Goal: Check status: Check status

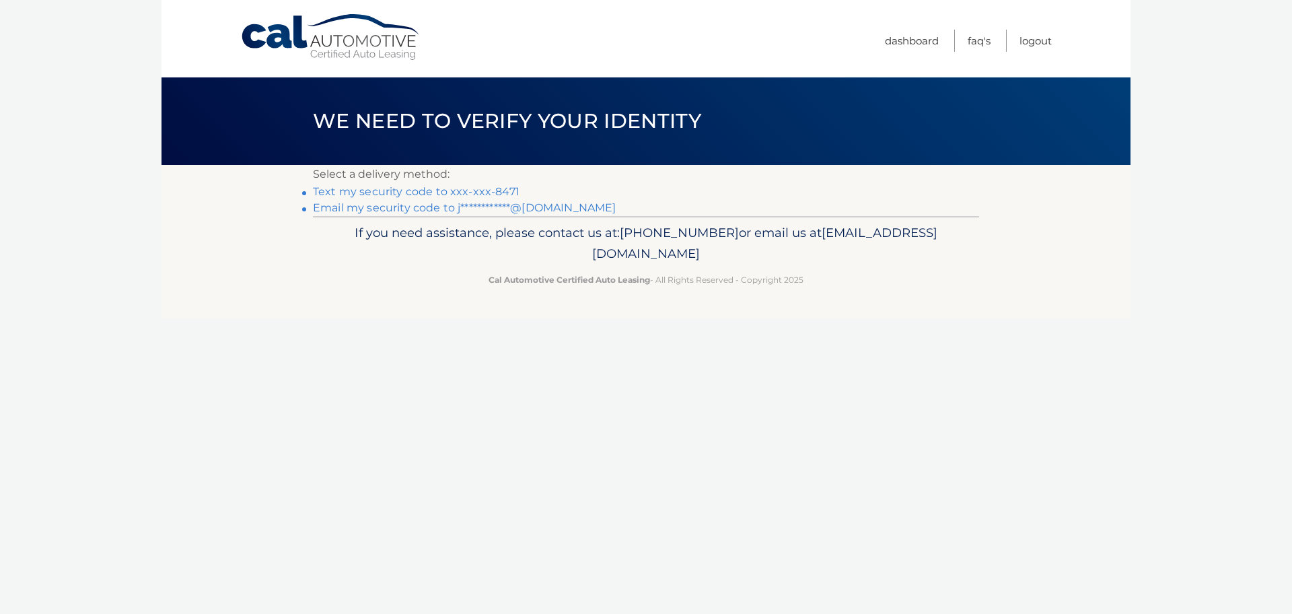
click at [465, 191] on link "Text my security code to xxx-xxx-8471" at bounding box center [416, 191] width 207 height 13
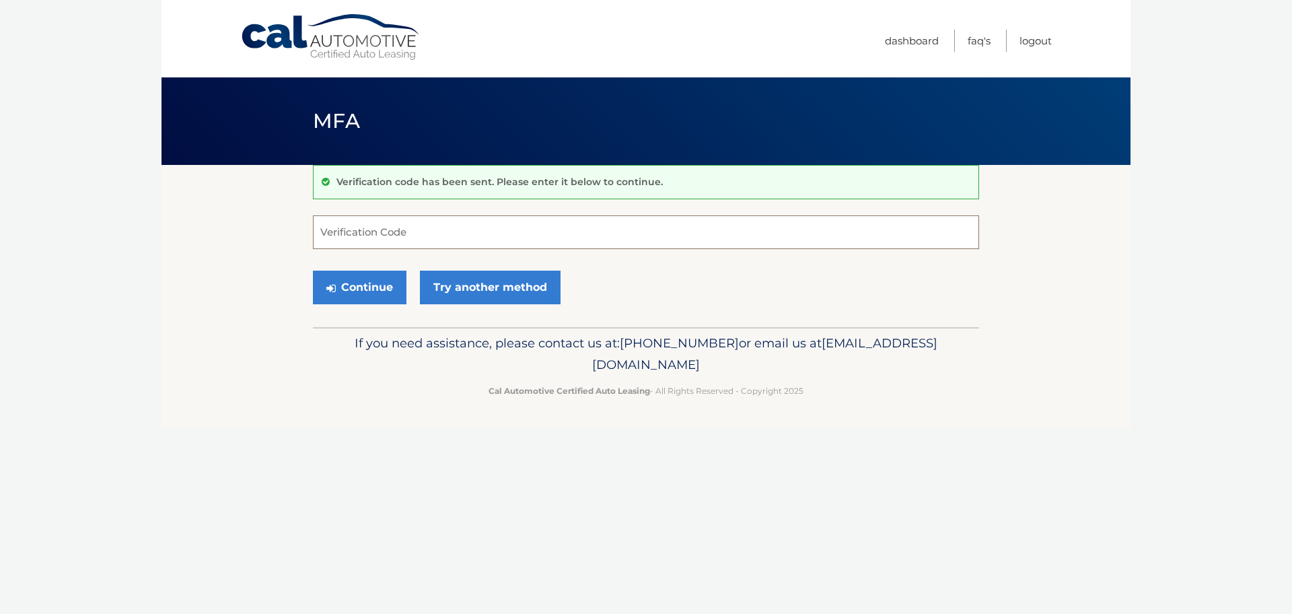
click at [880, 234] on input "Verification Code" at bounding box center [646, 232] width 666 height 34
type input "902029"
click at [313, 270] on button "Continue" at bounding box center [360, 287] width 94 height 34
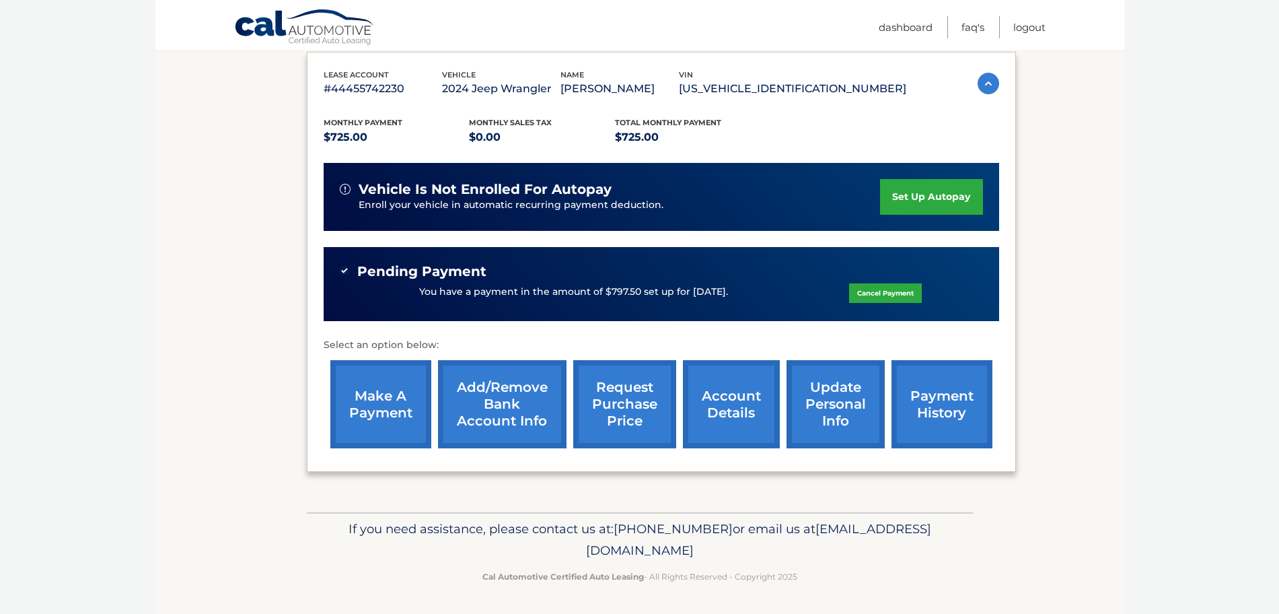
scroll to position [227, 0]
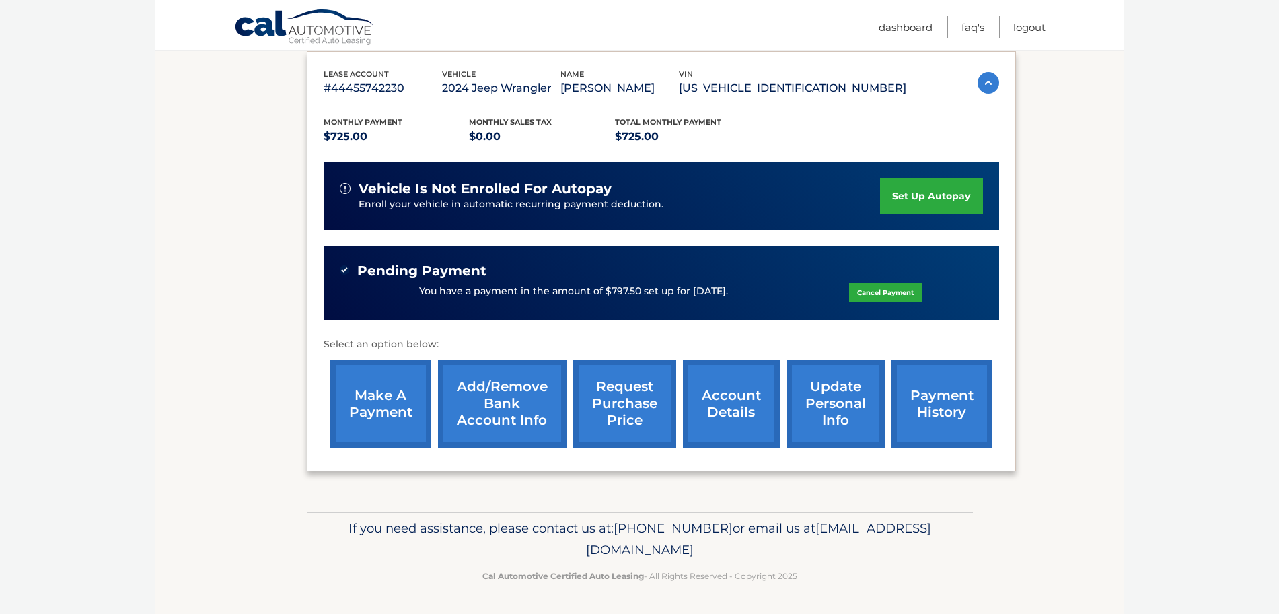
click at [719, 396] on link "account details" at bounding box center [731, 403] width 97 height 88
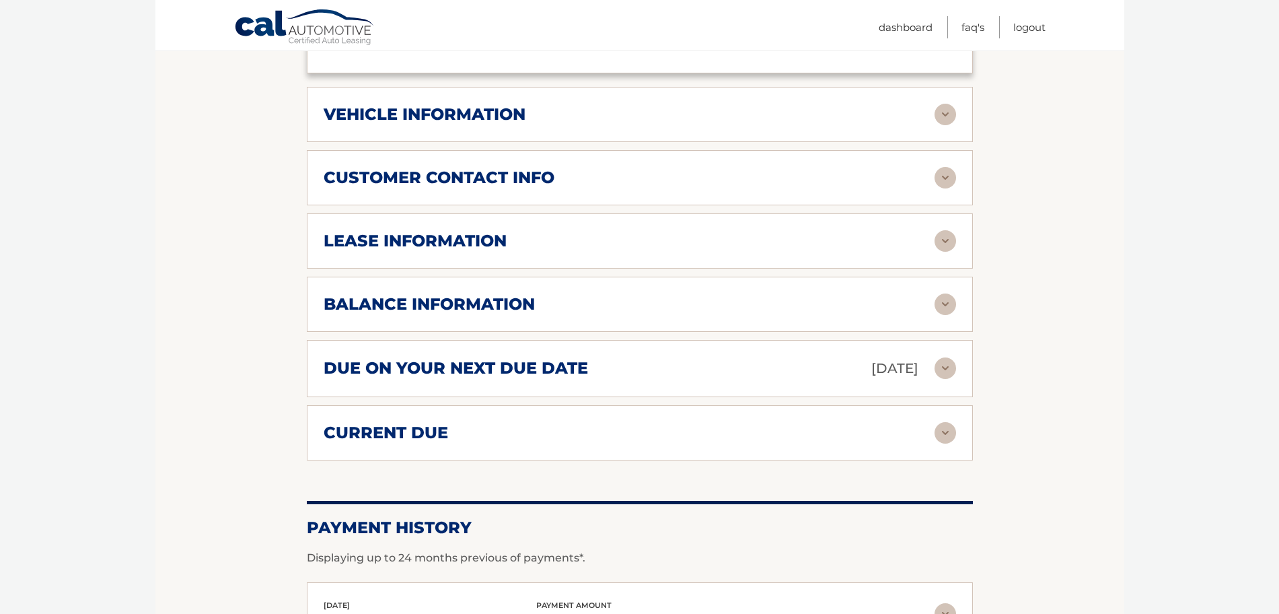
scroll to position [628, 0]
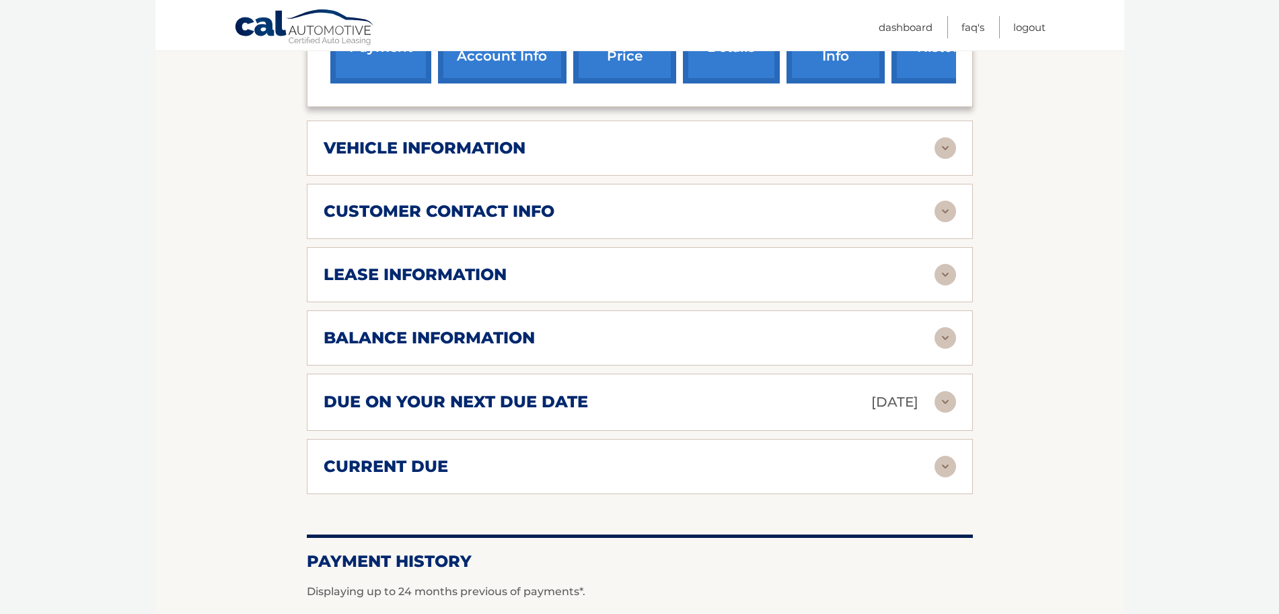
click at [663, 264] on div "lease information" at bounding box center [629, 274] width 611 height 20
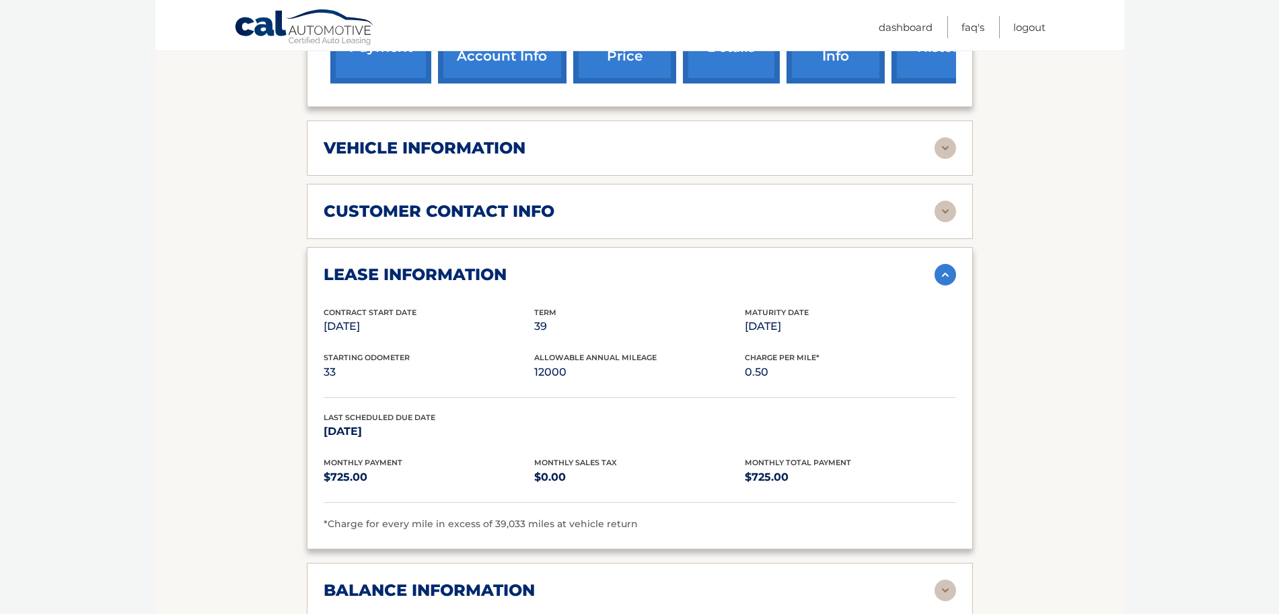
click at [601, 202] on div "customer contact info" at bounding box center [629, 211] width 611 height 20
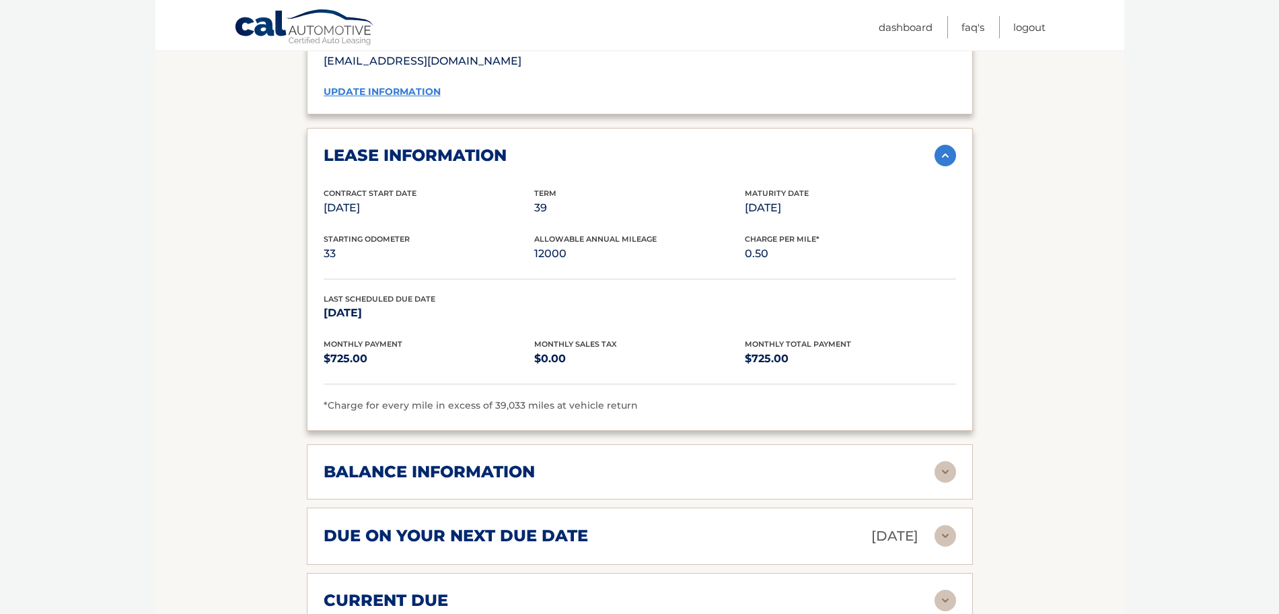
scroll to position [1049, 0]
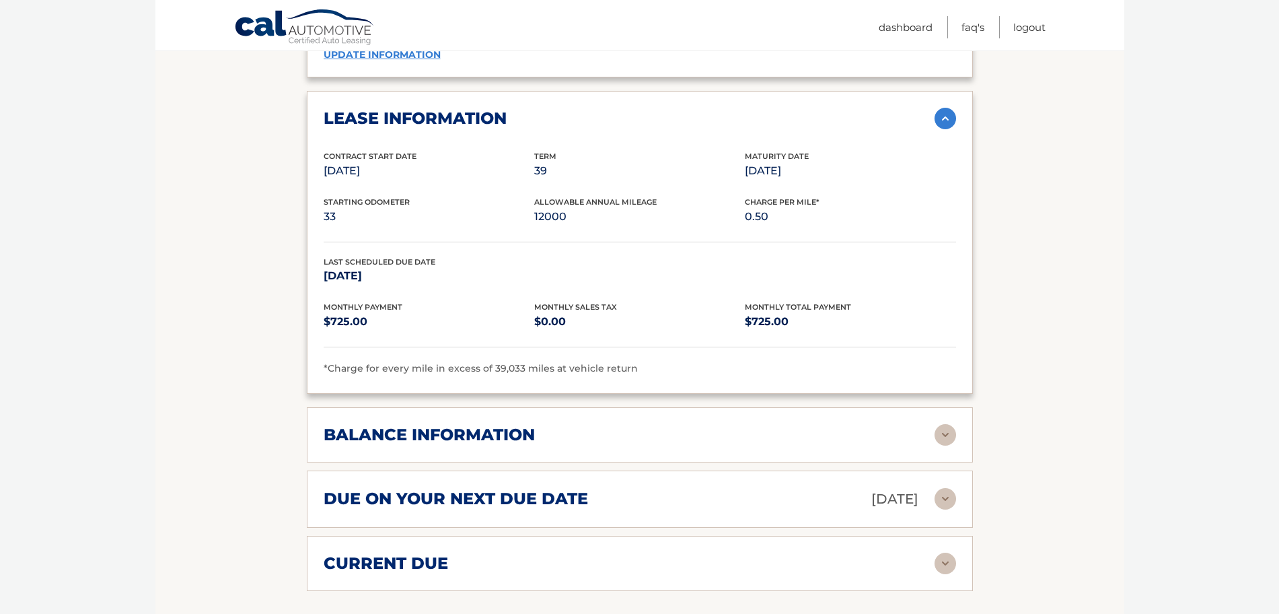
click at [584, 425] on div "balance information" at bounding box center [629, 435] width 611 height 20
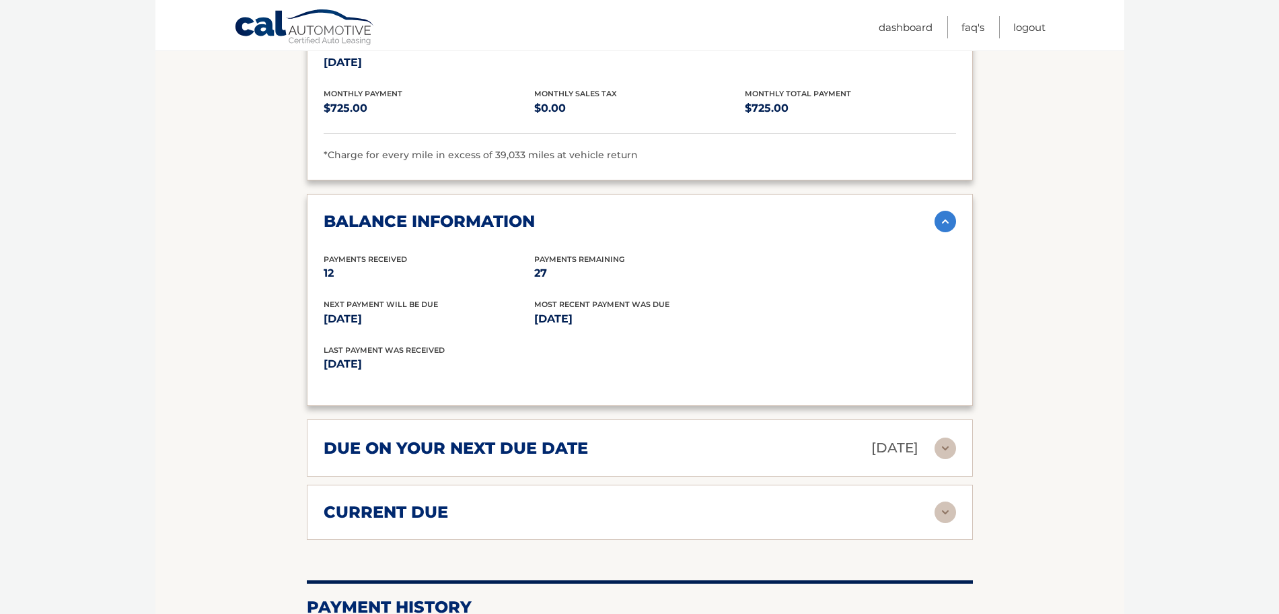
scroll to position [1301, 0]
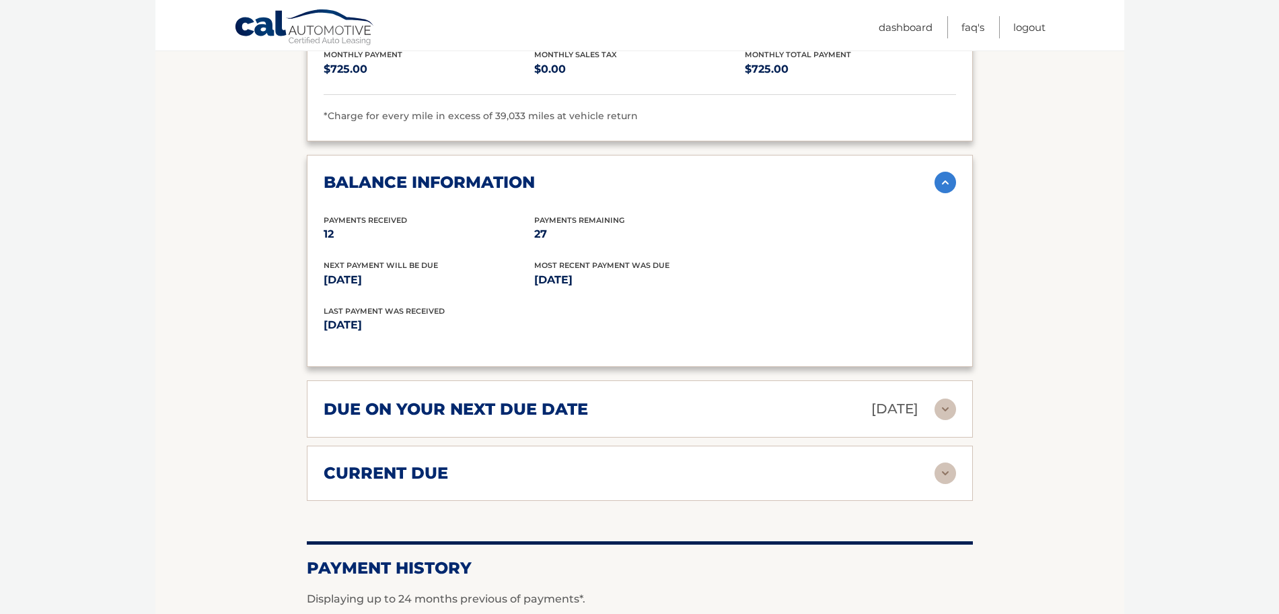
click at [626, 445] on div "current due Late Charges $72.50 Miscelleneous Charges* $0.00 Sales Tax $0.00 pa…" at bounding box center [640, 472] width 666 height 55
click at [619, 463] on div "current due" at bounding box center [629, 473] width 611 height 20
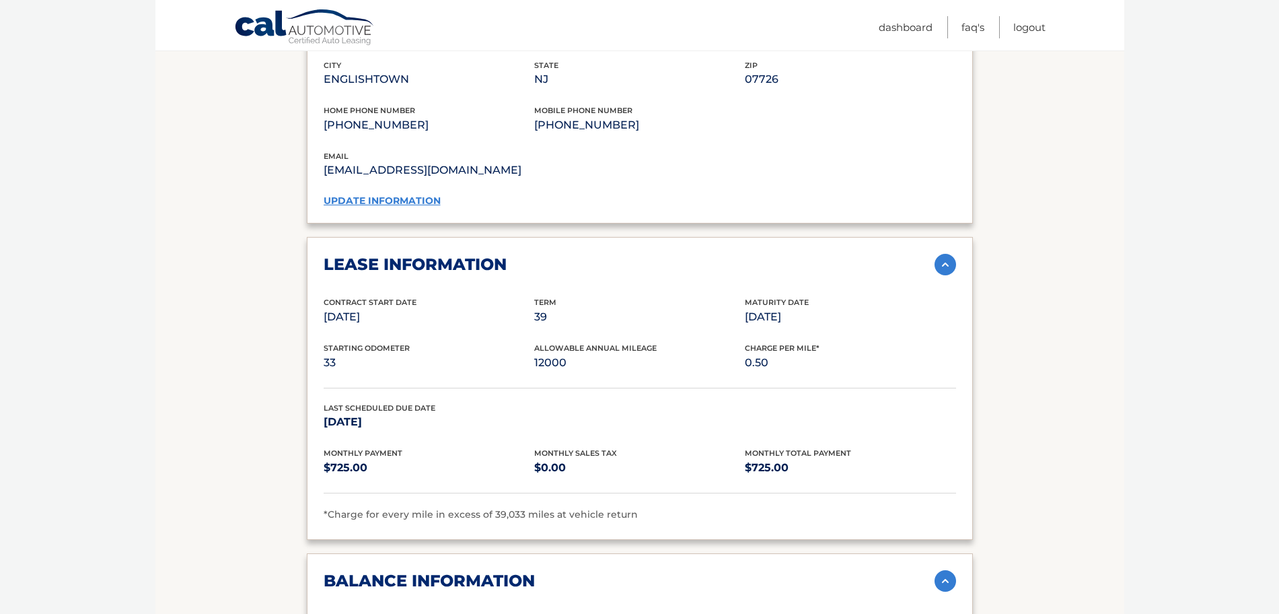
scroll to position [398, 0]
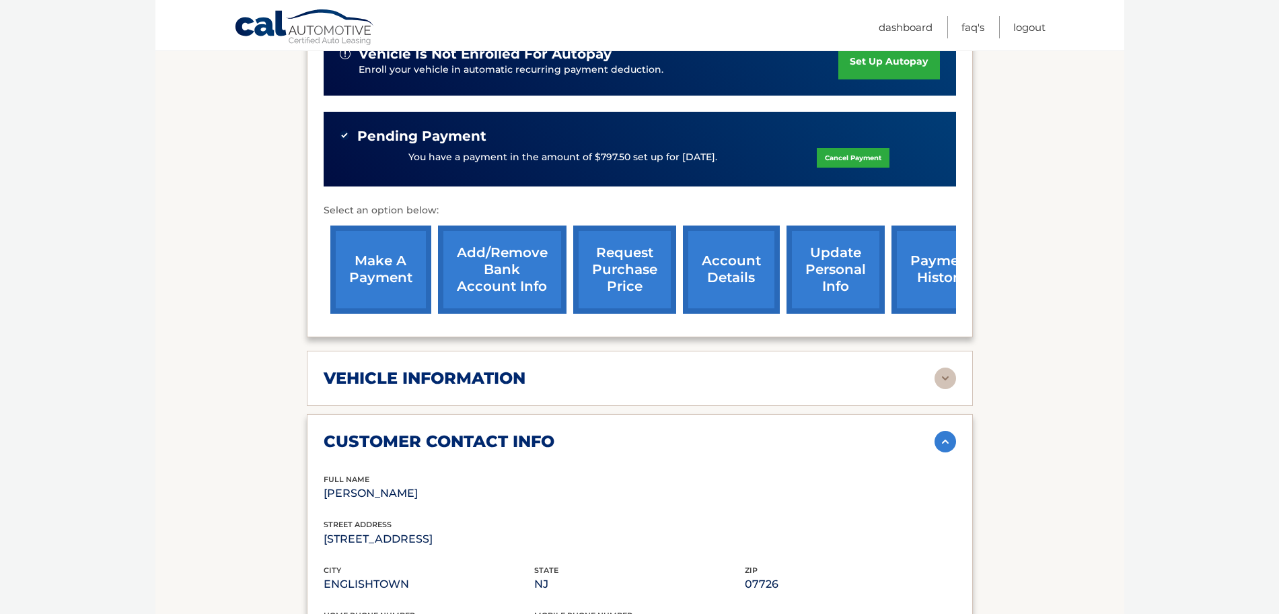
click at [644, 351] on div "vehicle information vehicle Year 2024 vehicle make Jeep vehicle model Wrangler …" at bounding box center [640, 378] width 666 height 55
click at [643, 368] on div "vehicle information" at bounding box center [629, 378] width 611 height 20
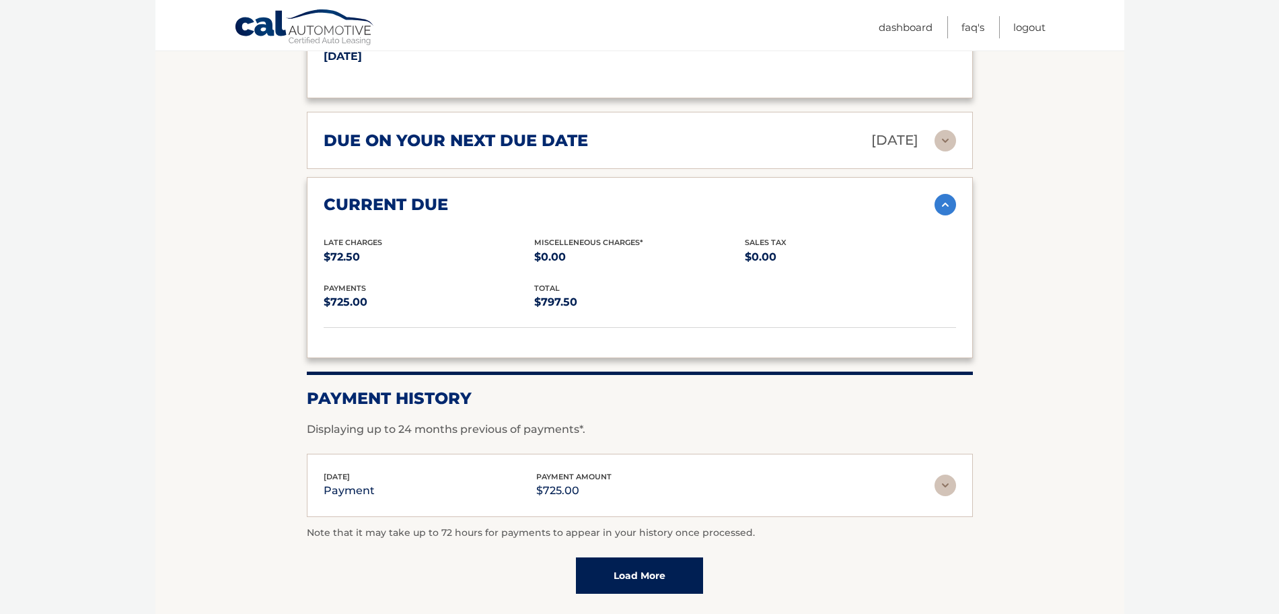
scroll to position [1984, 0]
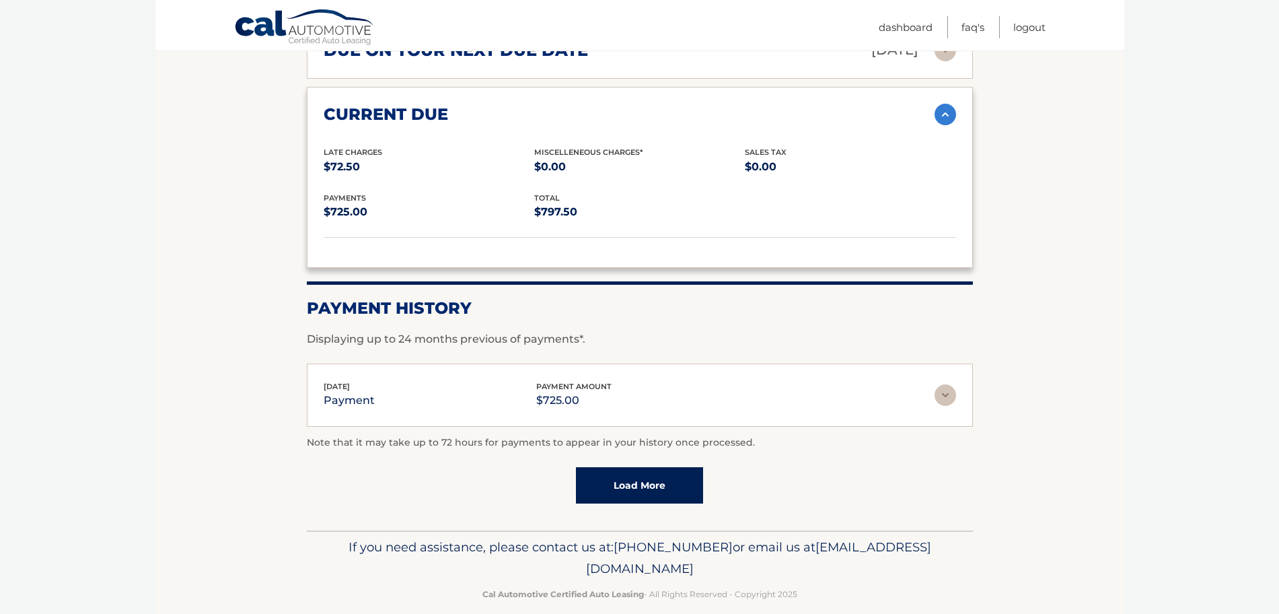
click at [676, 467] on link "Load More" at bounding box center [639, 485] width 127 height 36
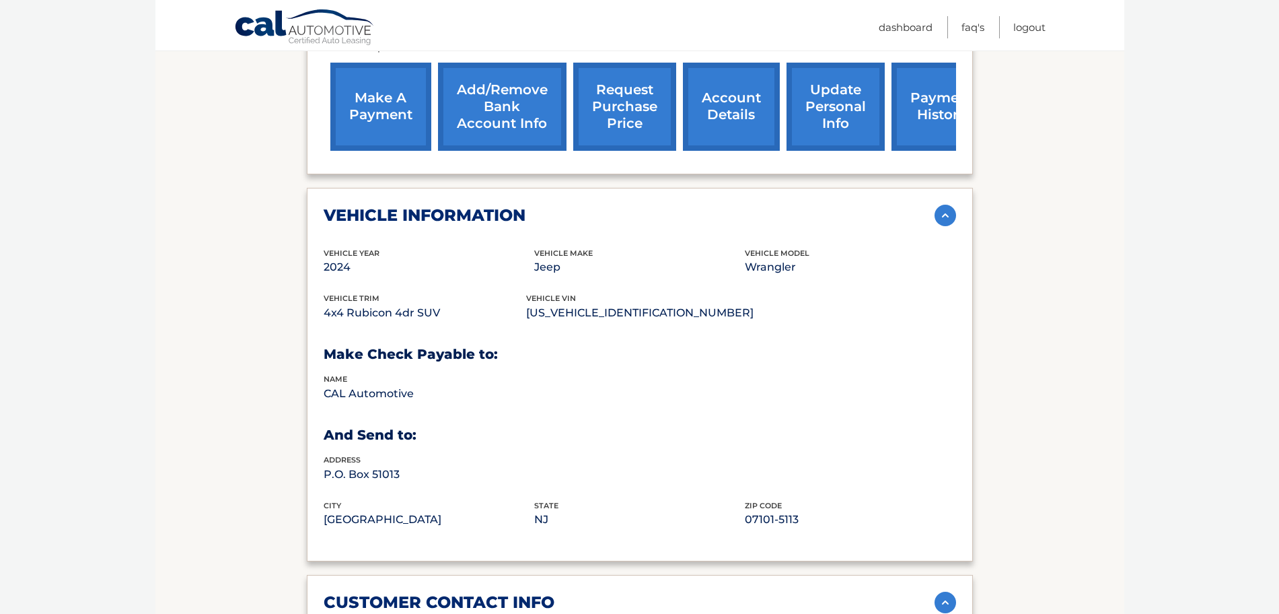
scroll to position [470, 0]
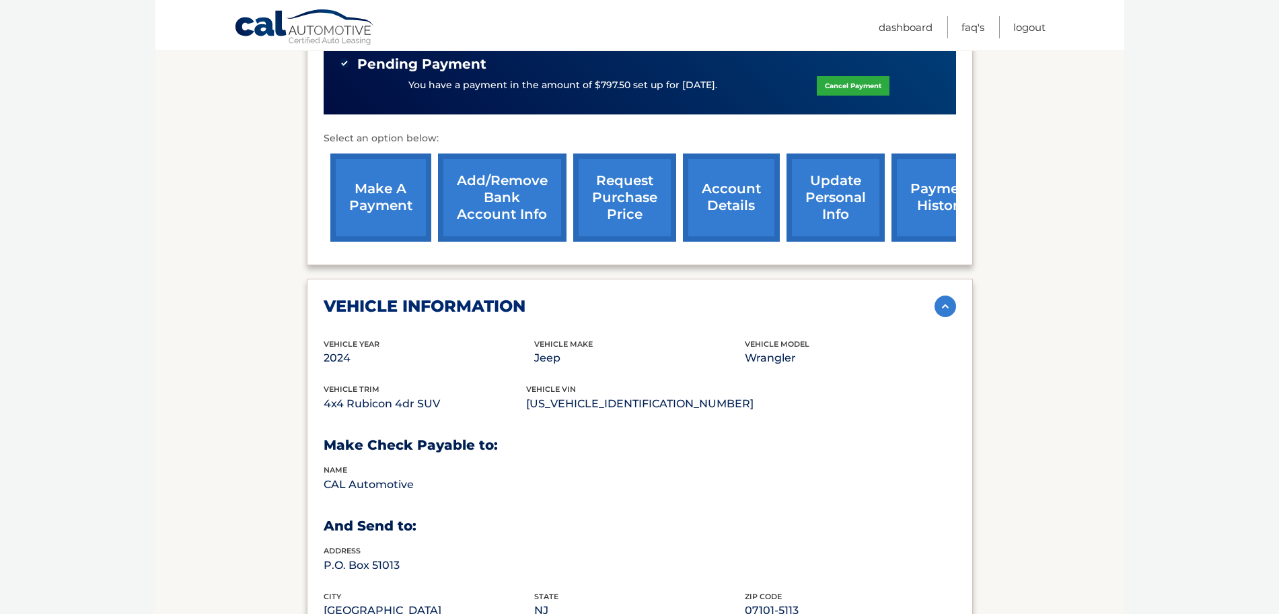
click at [719, 186] on link "account details" at bounding box center [731, 197] width 97 height 88
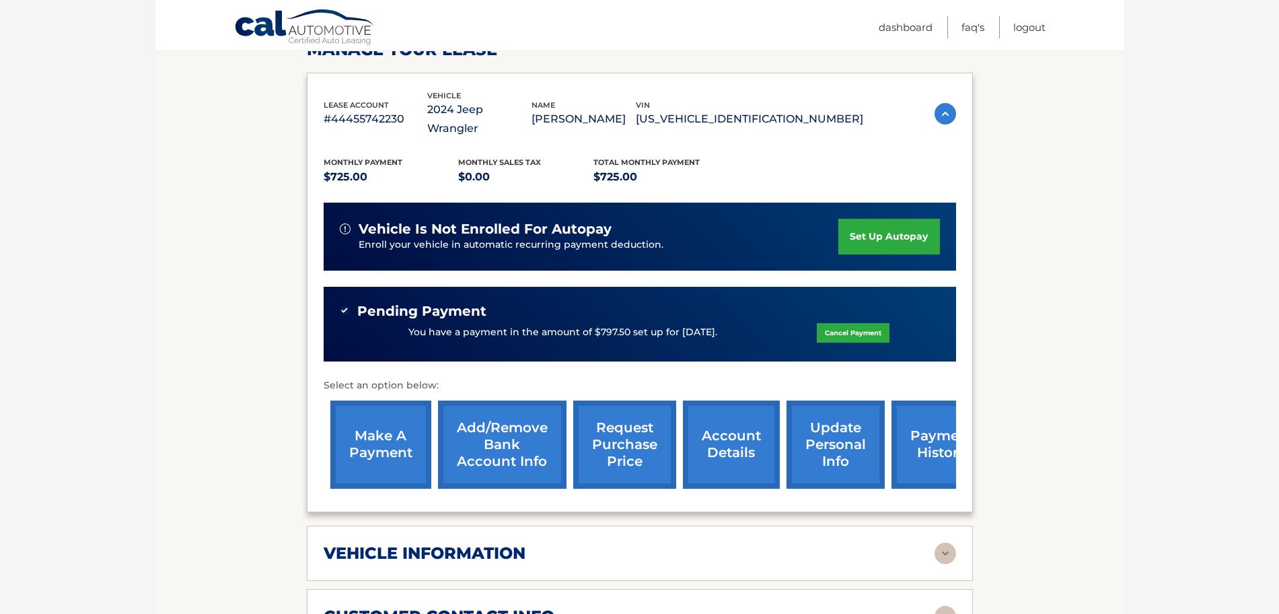
scroll to position [40, 0]
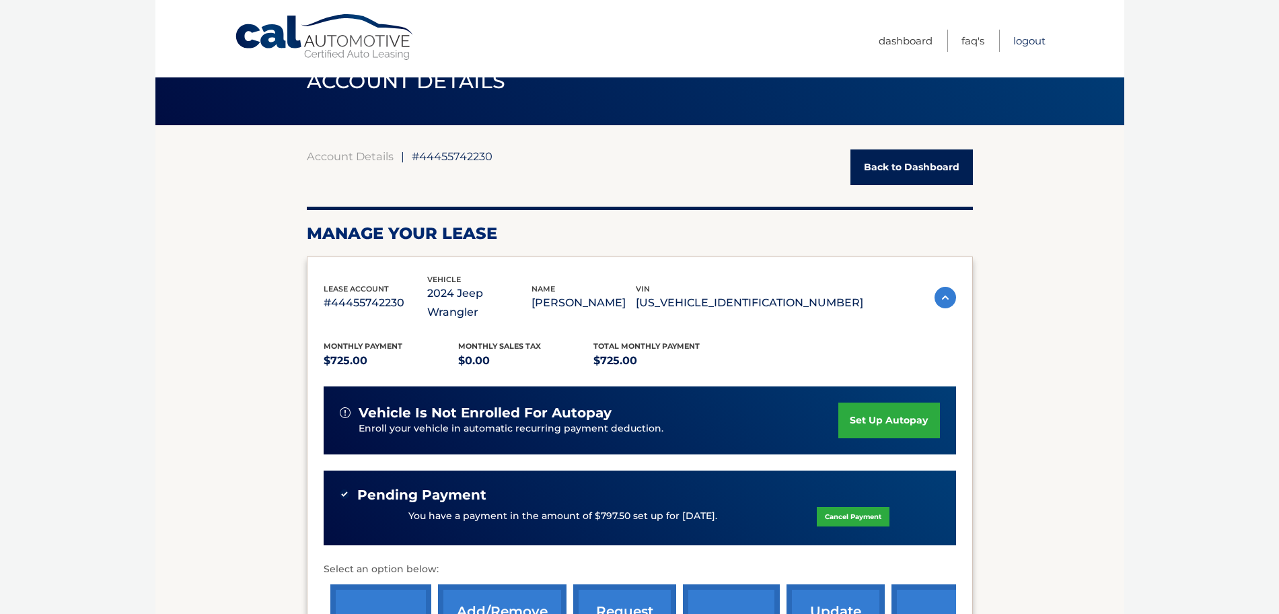
click at [1032, 38] on link "Logout" at bounding box center [1029, 41] width 32 height 22
